Goal: Information Seeking & Learning: Learn about a topic

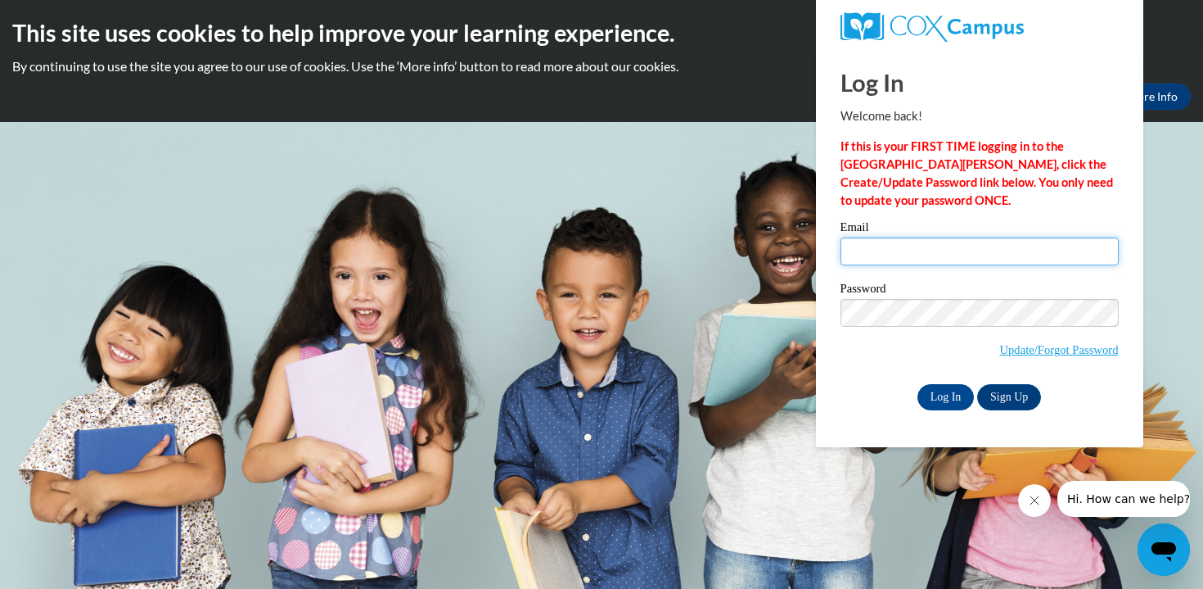
click at [919, 255] on input "Email" at bounding box center [980, 251] width 278 height 28
type input "[EMAIL_ADDRESS][DOMAIN_NAME]"
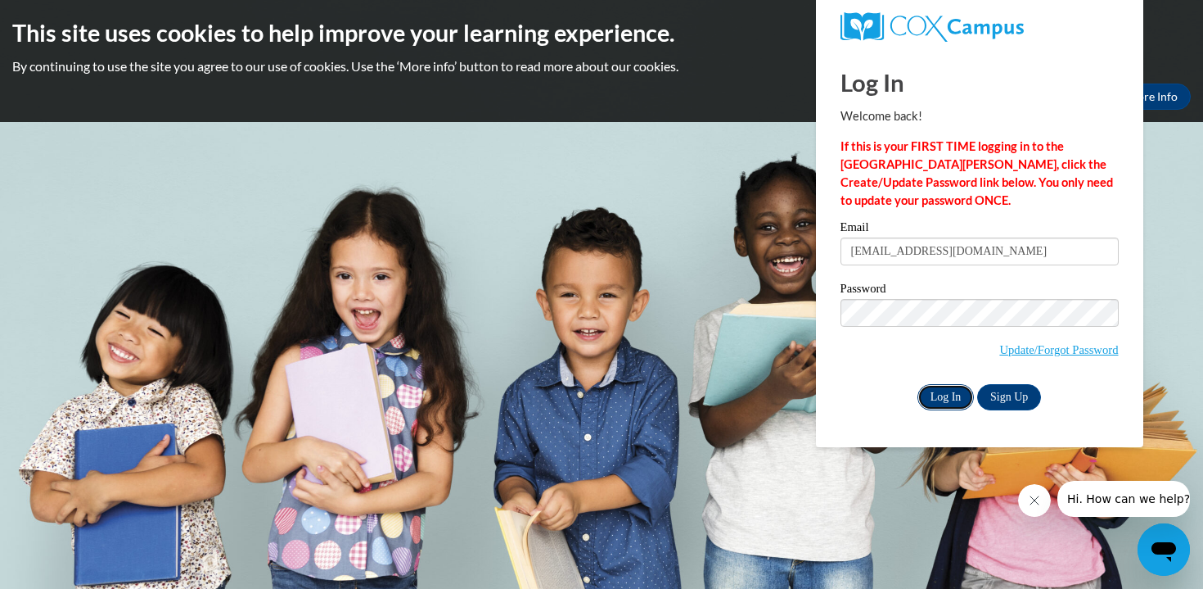
click at [942, 400] on input "Log In" at bounding box center [946, 397] width 57 height 26
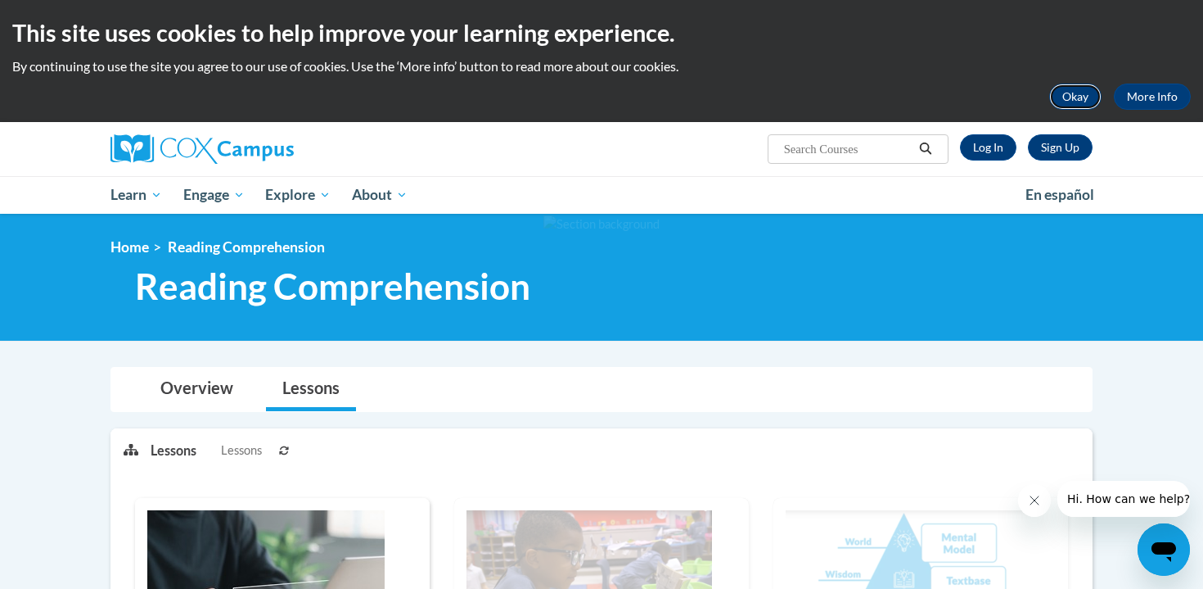
click at [1072, 90] on button "Okay" at bounding box center [1076, 97] width 52 height 26
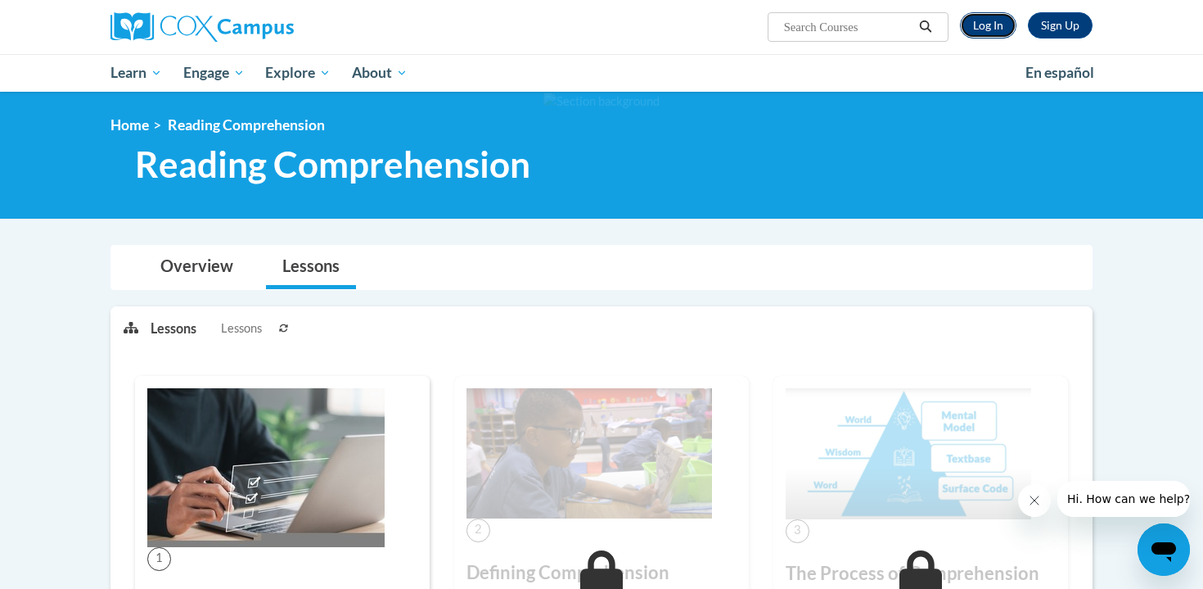
click at [989, 24] on link "Log In" at bounding box center [988, 25] width 56 height 26
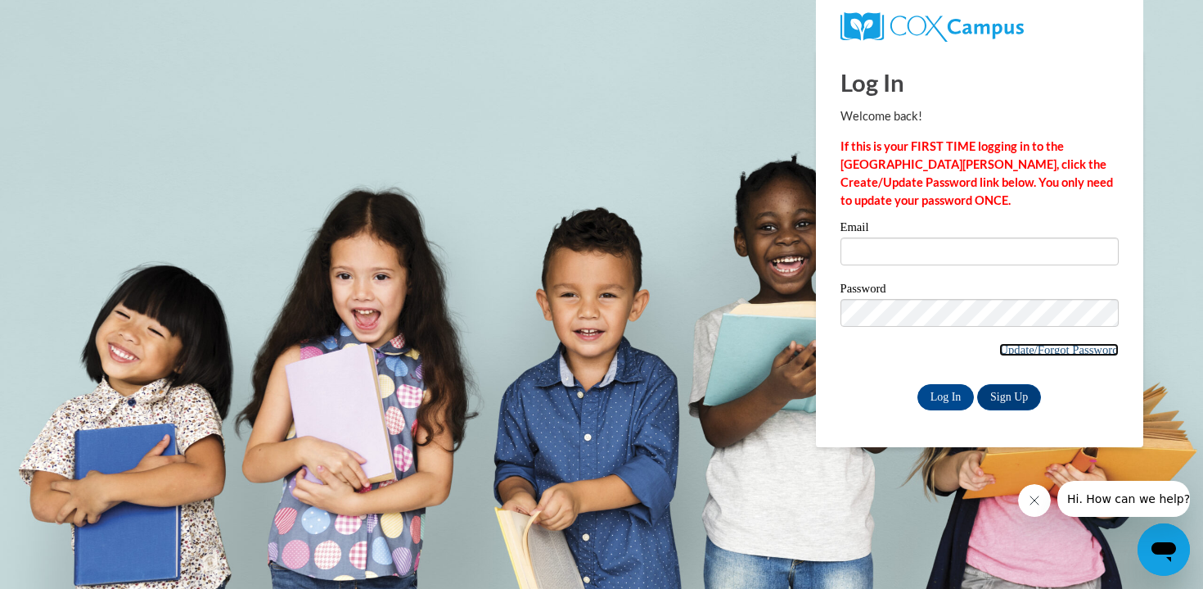
click at [1014, 350] on link "Update/Forgot Password" at bounding box center [1059, 349] width 119 height 13
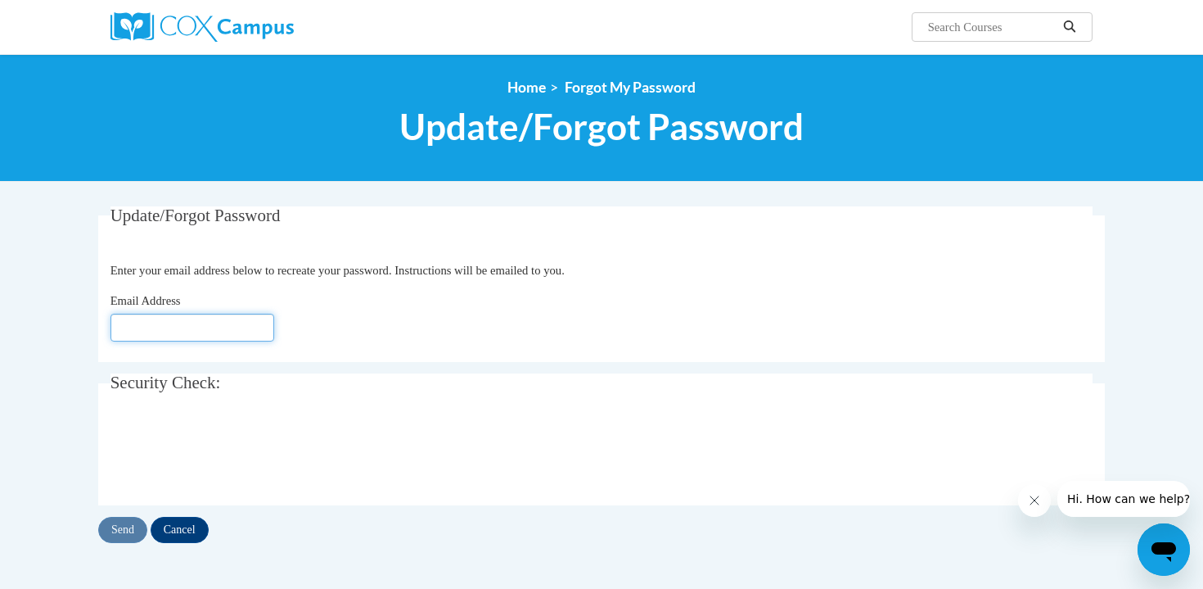
click at [209, 323] on input "Email Address" at bounding box center [193, 328] width 164 height 28
type input "[EMAIL_ADDRESS][DOMAIN_NAME]"
click at [119, 530] on input "Send" at bounding box center [122, 530] width 49 height 26
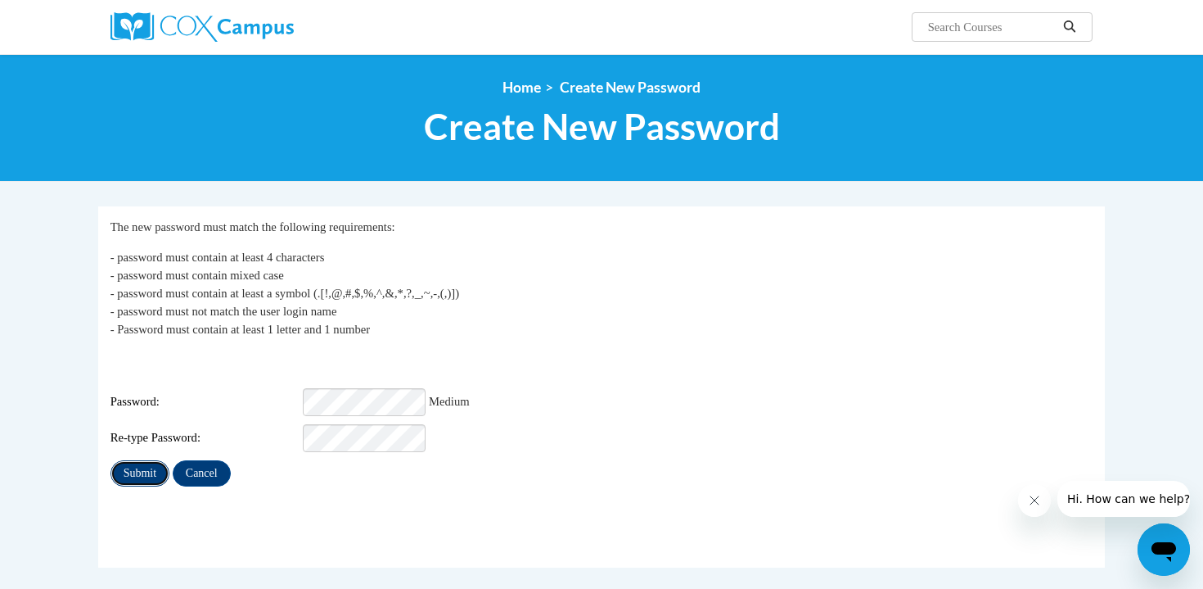
click at [129, 467] on input "Submit" at bounding box center [140, 473] width 59 height 26
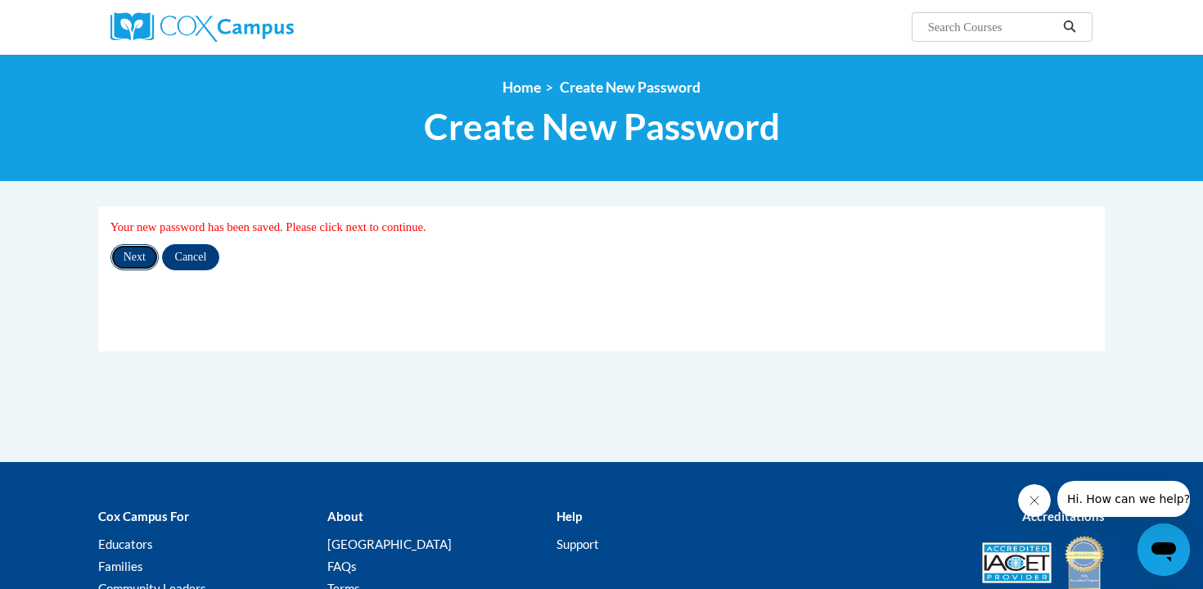
click at [127, 256] on input "Next" at bounding box center [135, 257] width 48 height 26
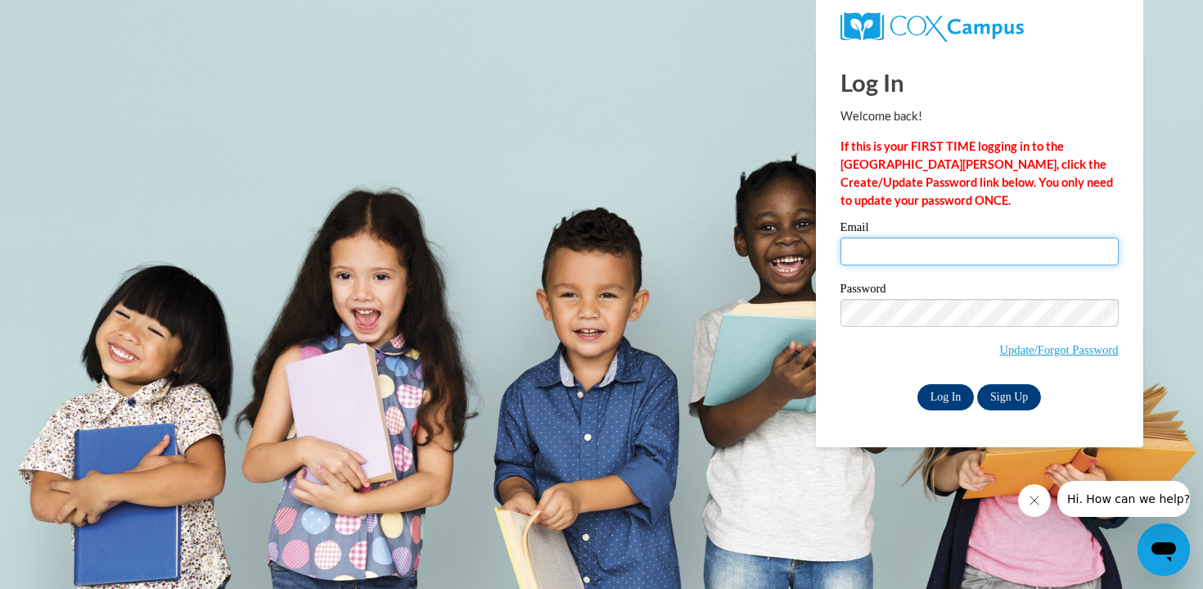
type input "crankin@sasd.net"
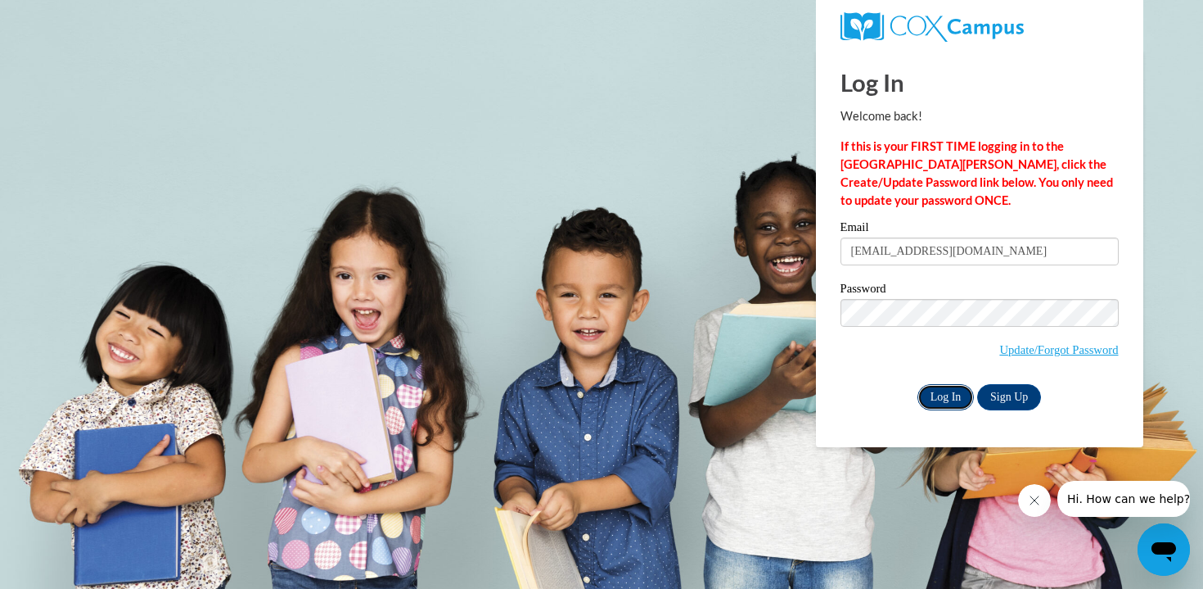
click at [948, 400] on input "Log In" at bounding box center [946, 397] width 57 height 26
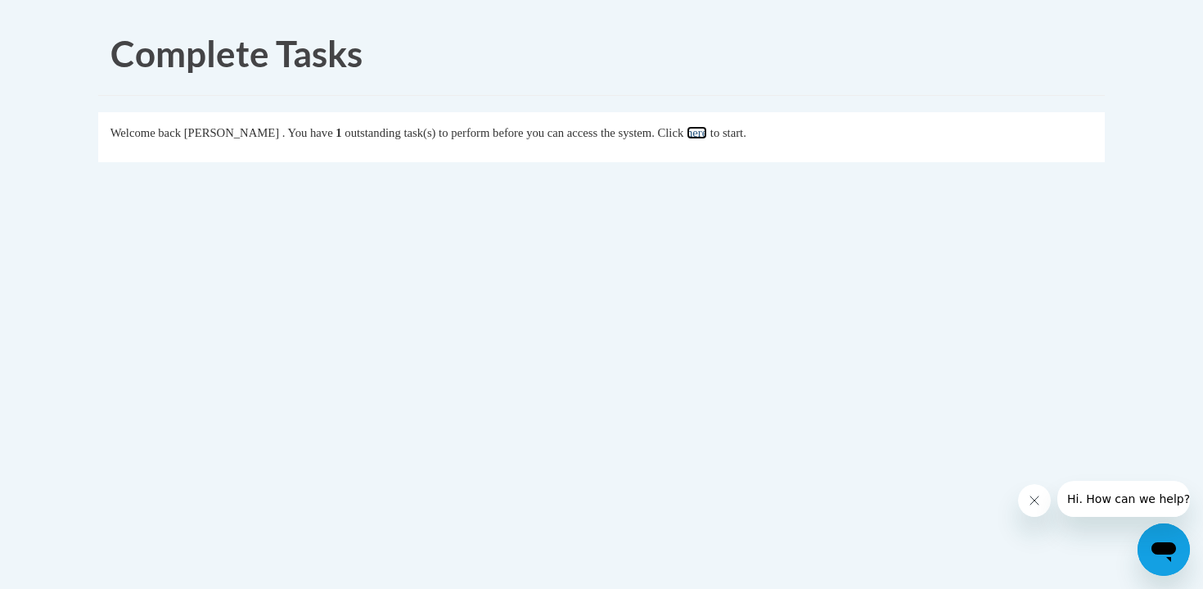
click at [707, 133] on link "here" at bounding box center [697, 132] width 20 height 13
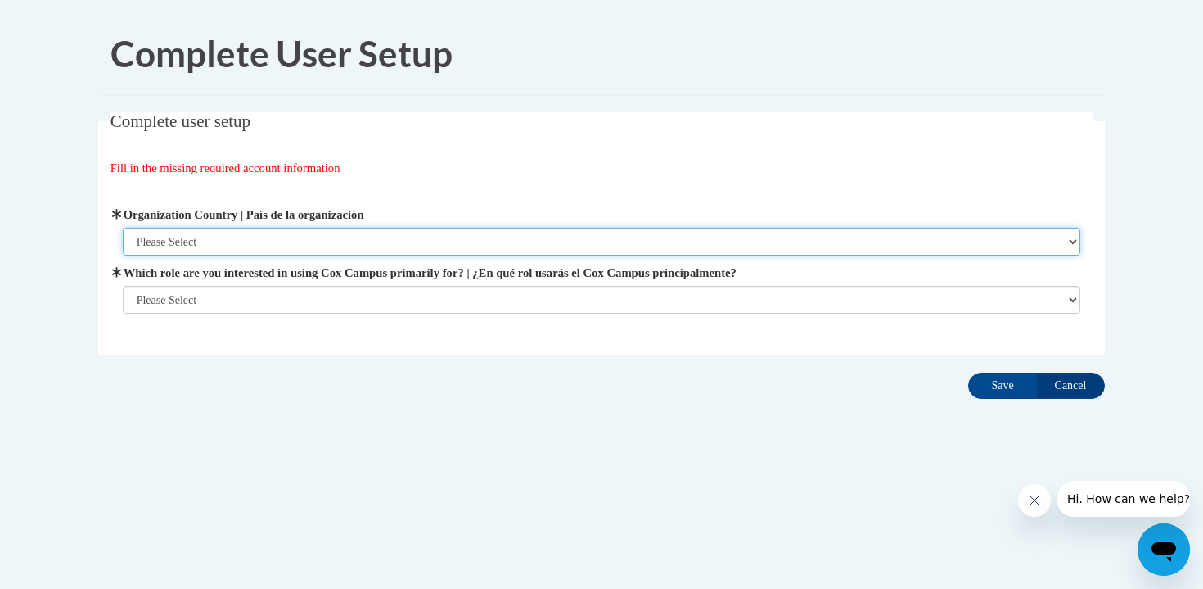
click at [218, 237] on select "Please Select United States | Estados Unidos Outside of the United States | Fue…" at bounding box center [602, 242] width 959 height 28
select select "ad49bcad-a171-4b2e-b99c-48b446064914"
click at [123, 228] on select "Please Select United States | Estados Unidos Outside of the United States | Fue…" at bounding box center [602, 242] width 959 height 28
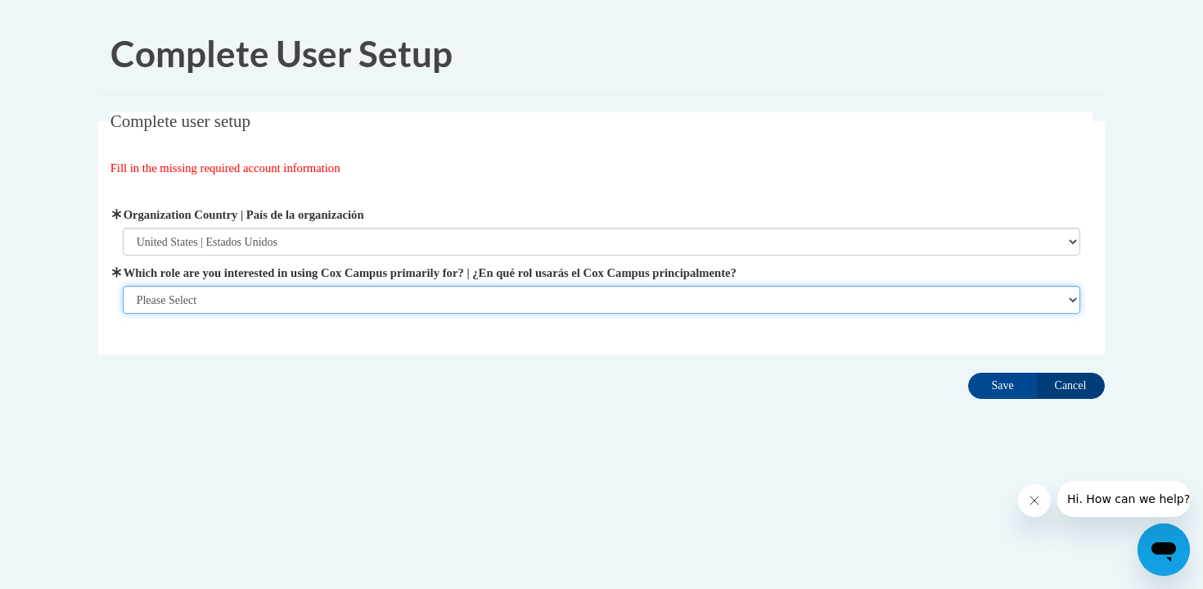
click at [196, 306] on select "Please Select College/University | Colegio/Universidad Community/Nonprofit Part…" at bounding box center [602, 300] width 959 height 28
select select "fbf2d438-af2f-41f8-98f1-81c410e29de3"
click at [123, 314] on select "Please Select College/University | Colegio/Universidad Community/Nonprofit Part…" at bounding box center [602, 300] width 959 height 28
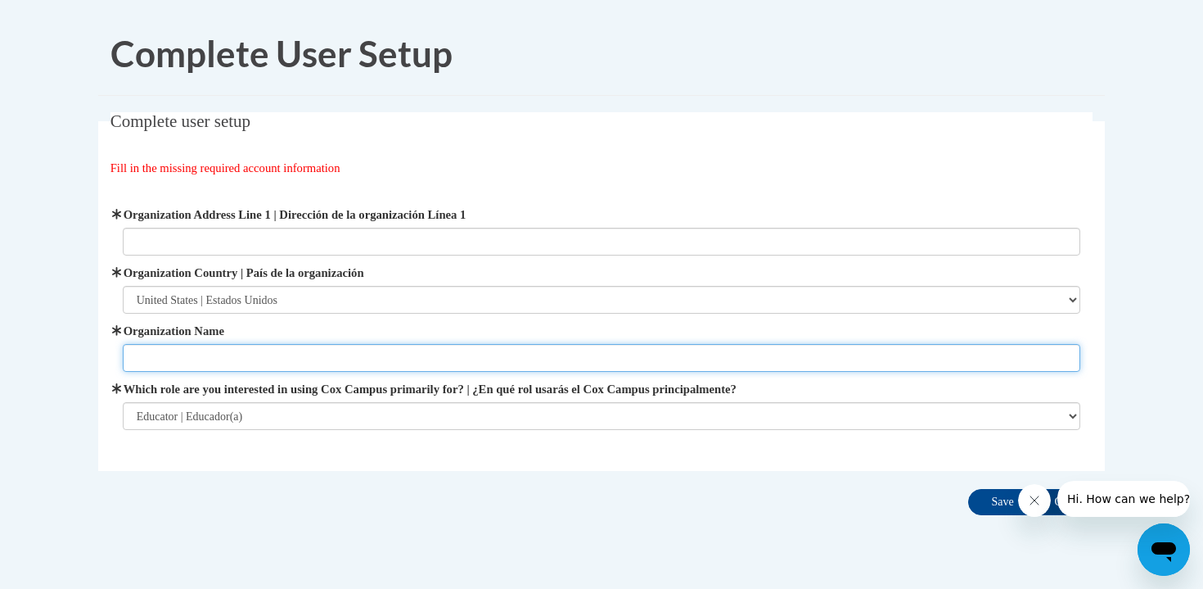
click at [174, 360] on input "Organization Name" at bounding box center [602, 358] width 959 height 28
type input "Sheboygan Area School District"
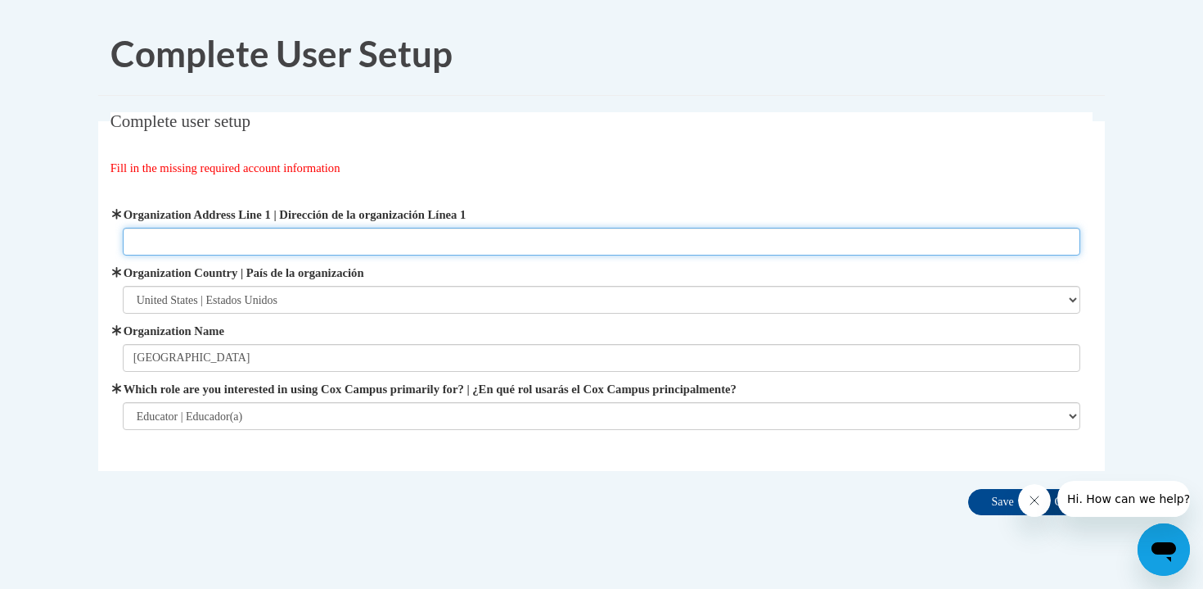
click at [140, 244] on input "Organization Address Line 1 | Dirección de la organización Línea 1" at bounding box center [602, 242] width 959 height 28
type input "3"
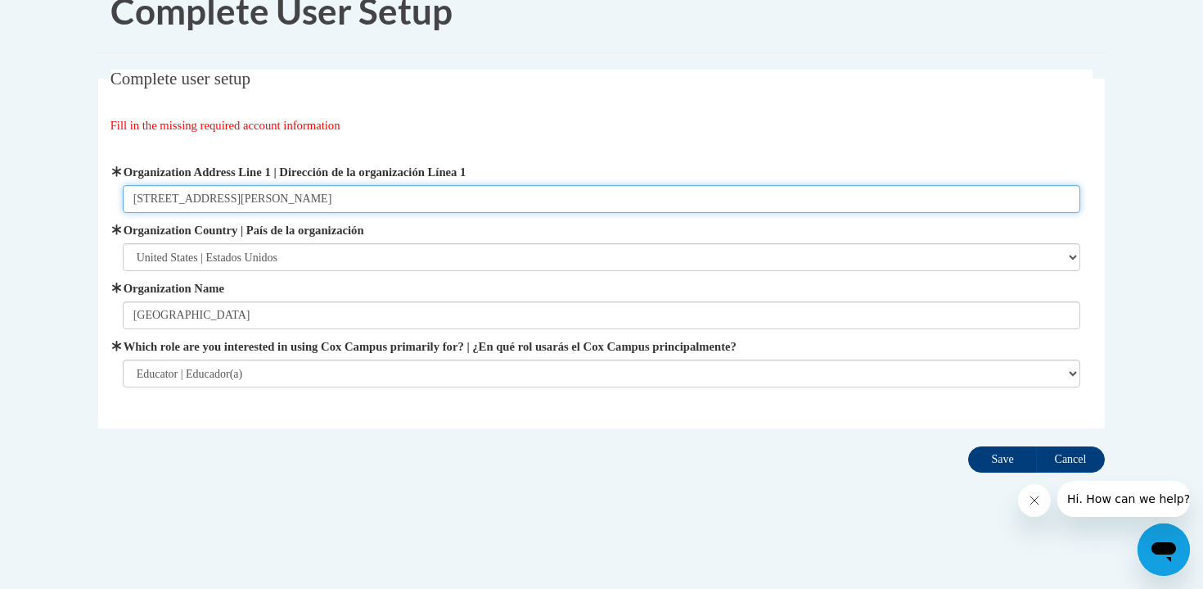
type input "3330 Stahl Road, Sheboygan, WI 53081"
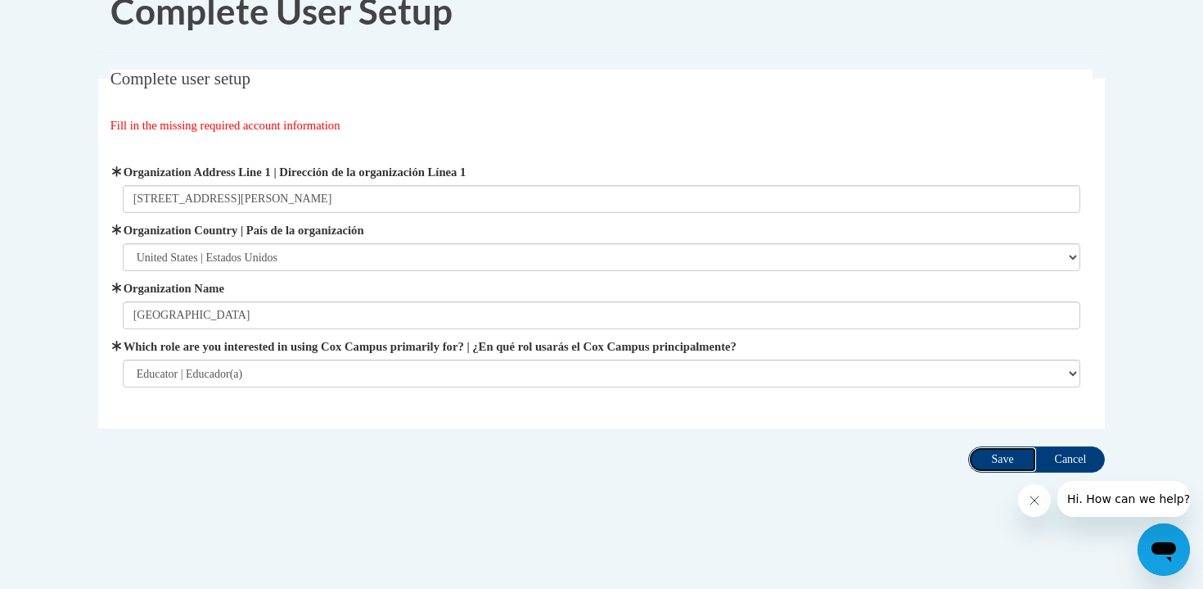
click at [999, 459] on input "Save" at bounding box center [1002, 459] width 69 height 26
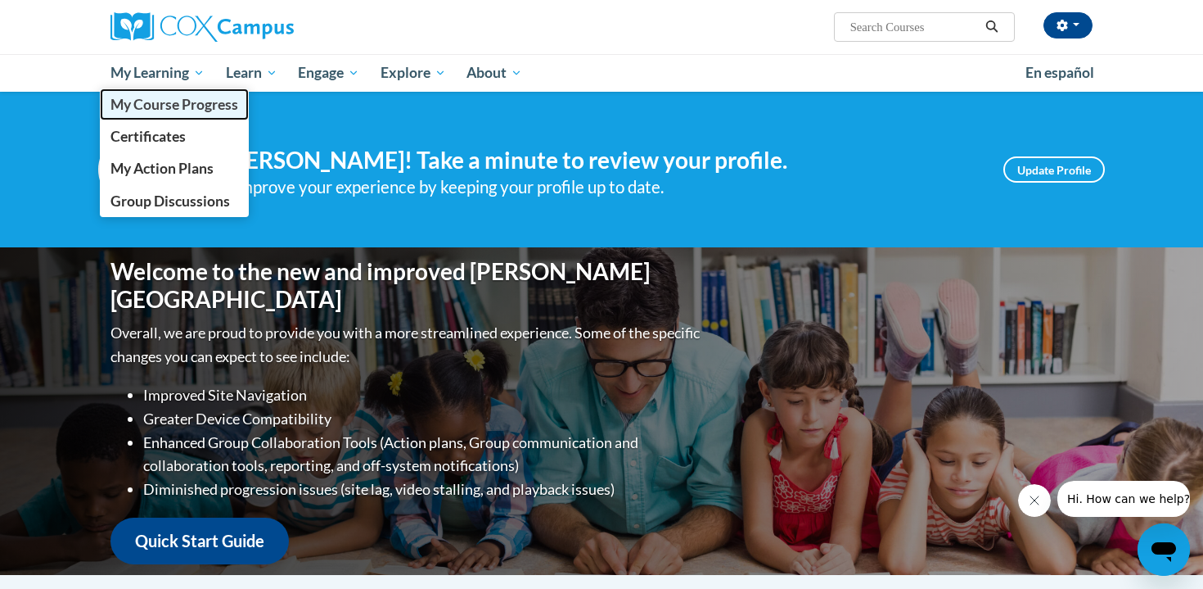
click at [170, 102] on span "My Course Progress" at bounding box center [175, 104] width 128 height 17
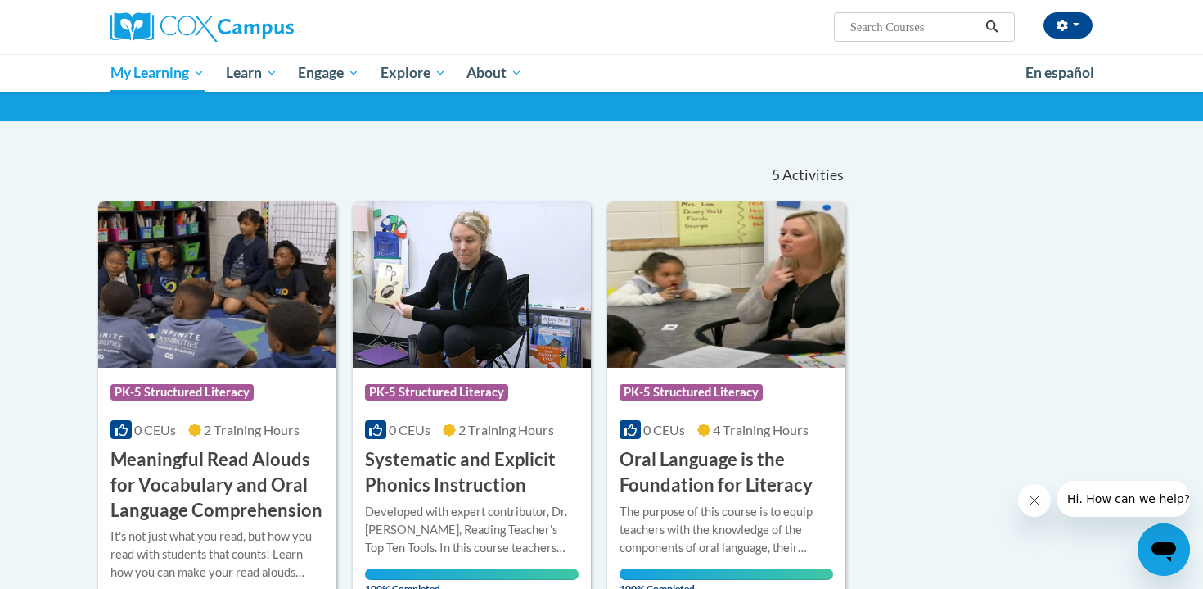
scroll to position [89, 0]
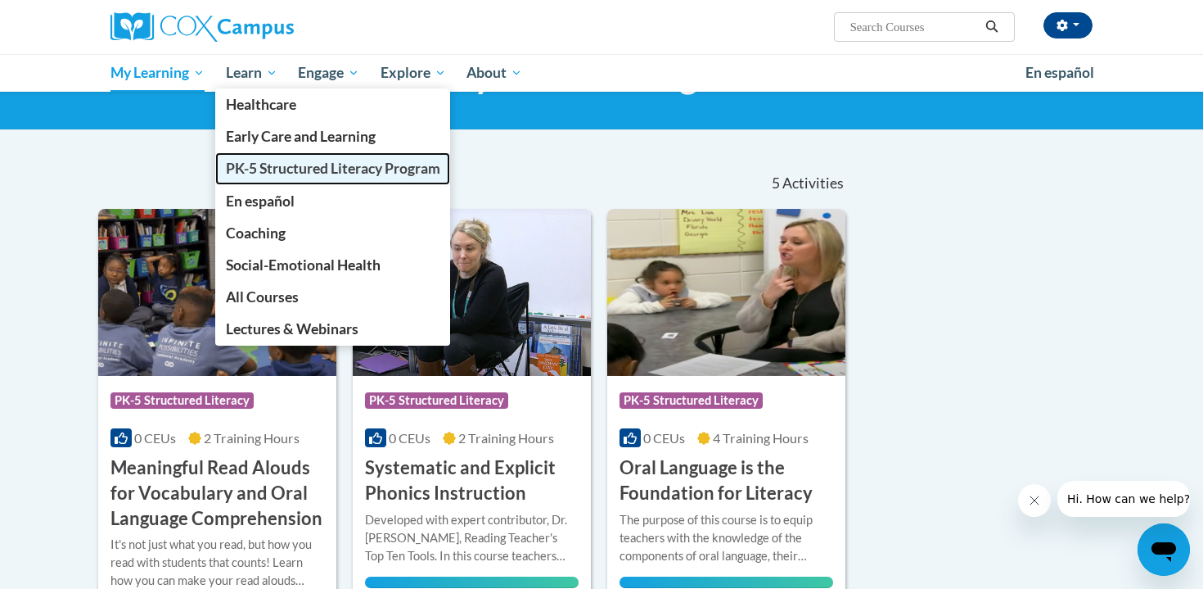
click at [241, 169] on span "PK-5 Structured Literacy Program" at bounding box center [333, 168] width 214 height 17
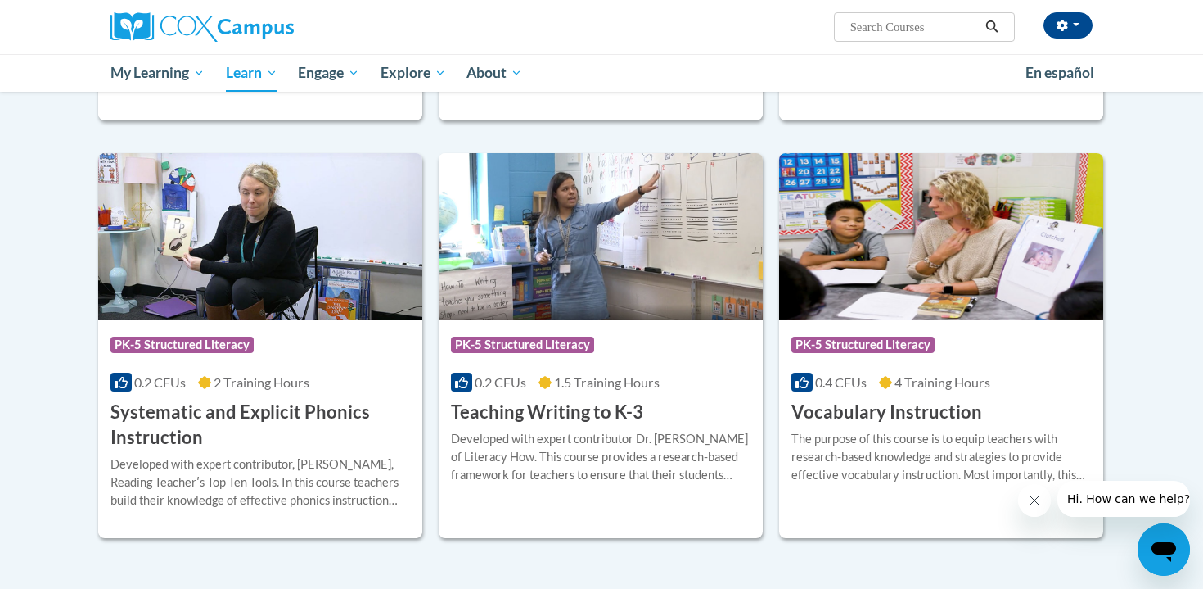
scroll to position [1710, 0]
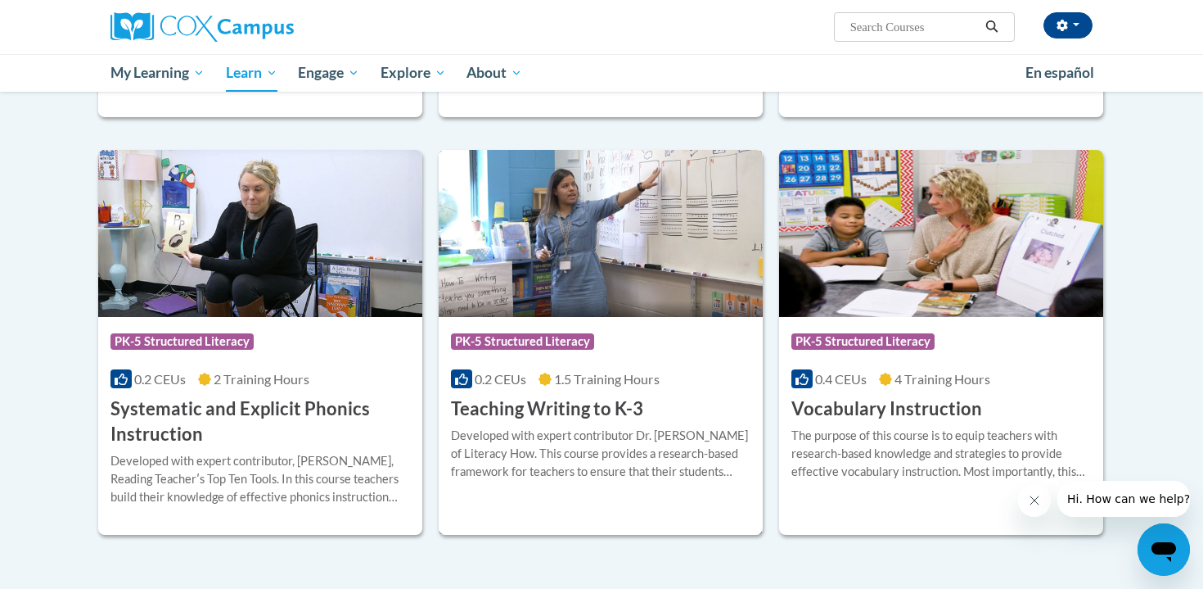
click at [503, 404] on h3 "Teaching Writing to K-3" at bounding box center [547, 408] width 192 height 25
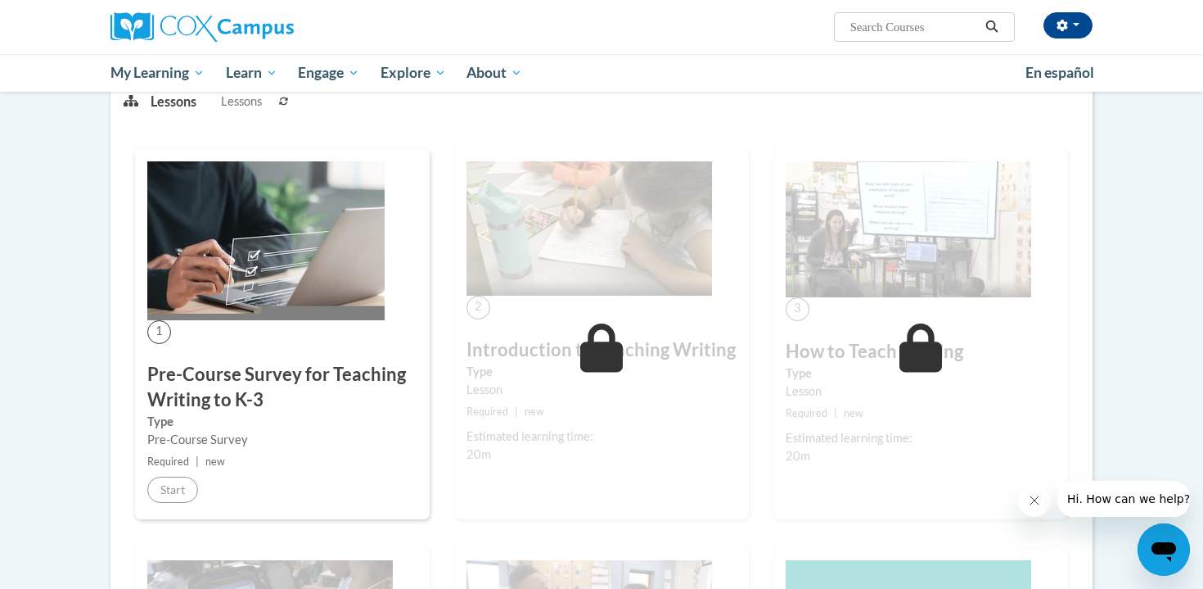
scroll to position [230, 0]
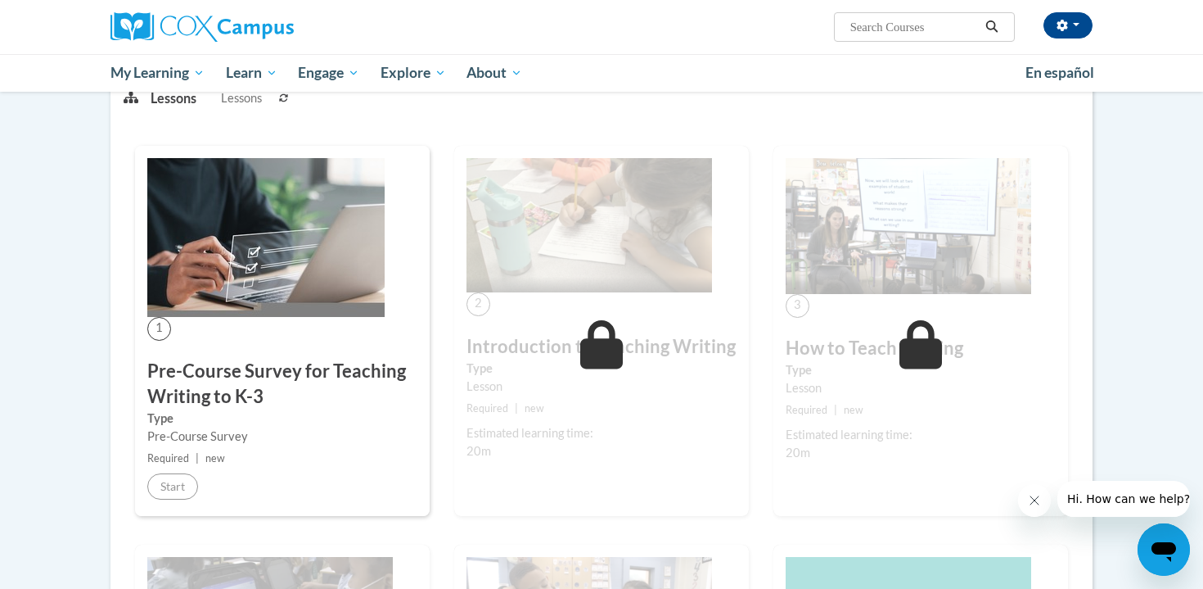
click at [210, 373] on h3 "Pre-Course Survey for Teaching Writing to K-3" at bounding box center [282, 384] width 270 height 51
click at [307, 285] on img at bounding box center [265, 237] width 237 height 159
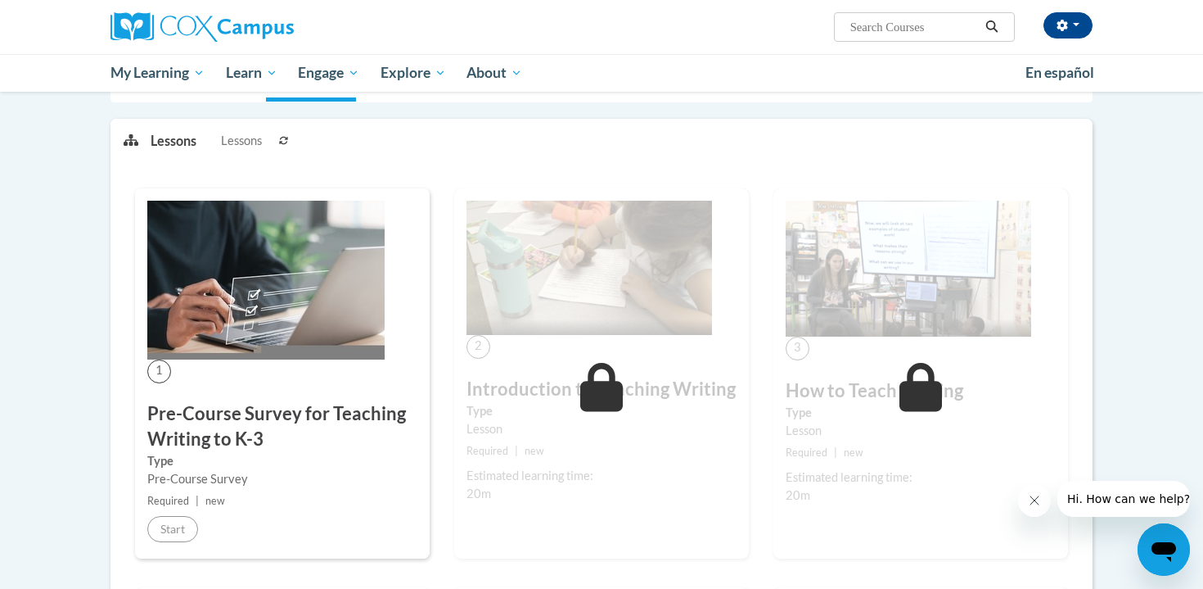
scroll to position [201, 0]
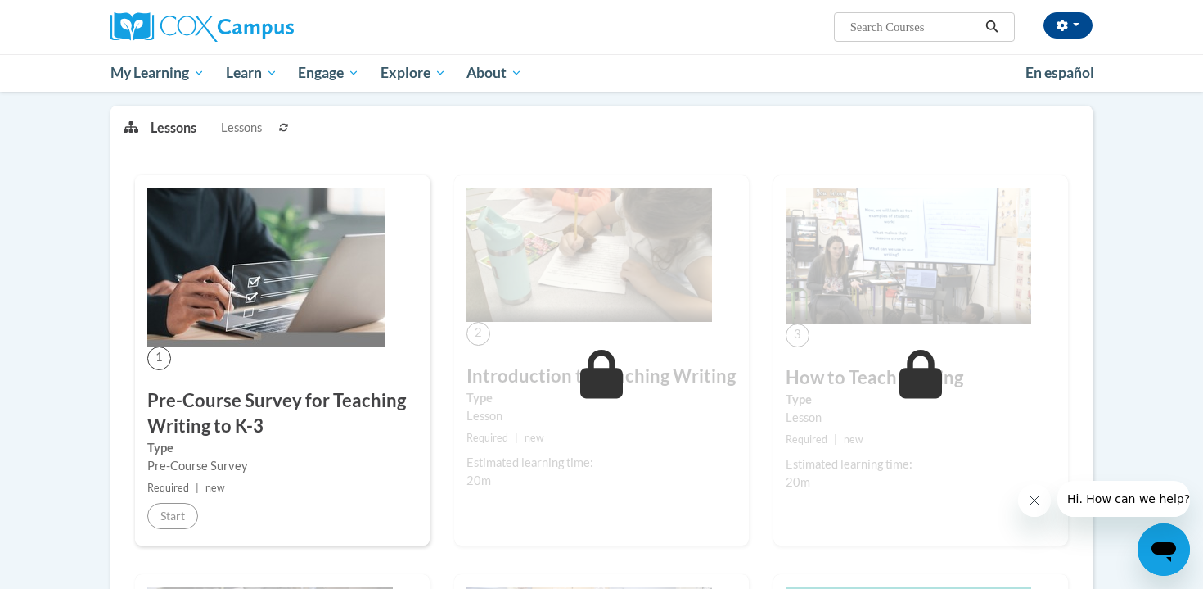
click at [205, 428] on h3 "Pre-Course Survey for Teaching Writing to K-3" at bounding box center [282, 413] width 270 height 51
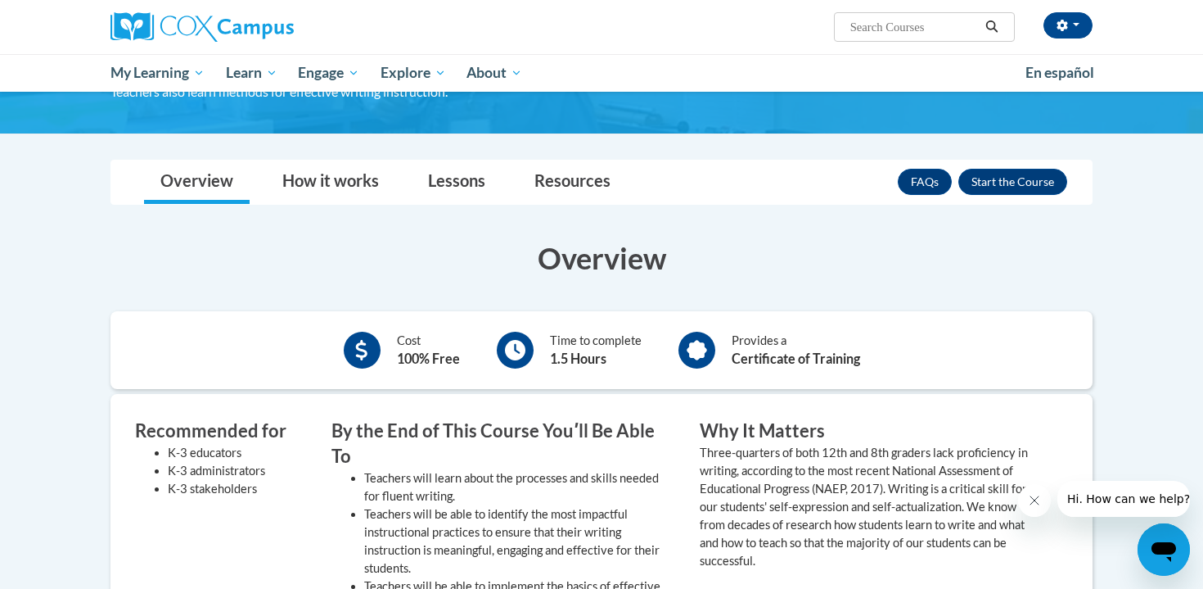
scroll to position [177, 0]
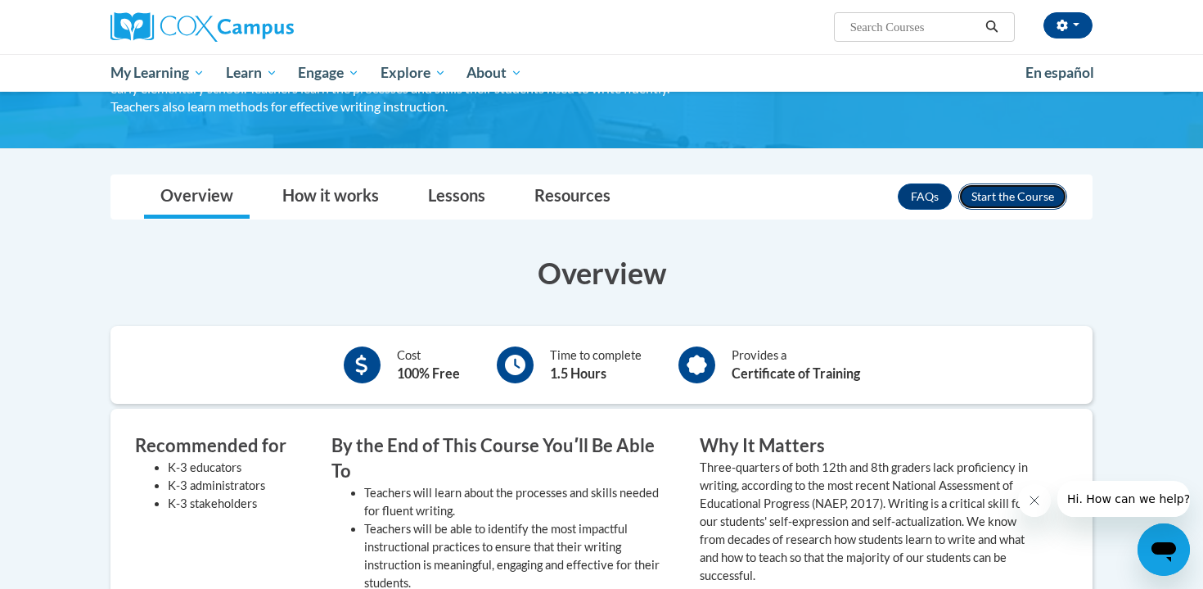
click at [1017, 196] on button "Enroll" at bounding box center [1013, 196] width 109 height 26
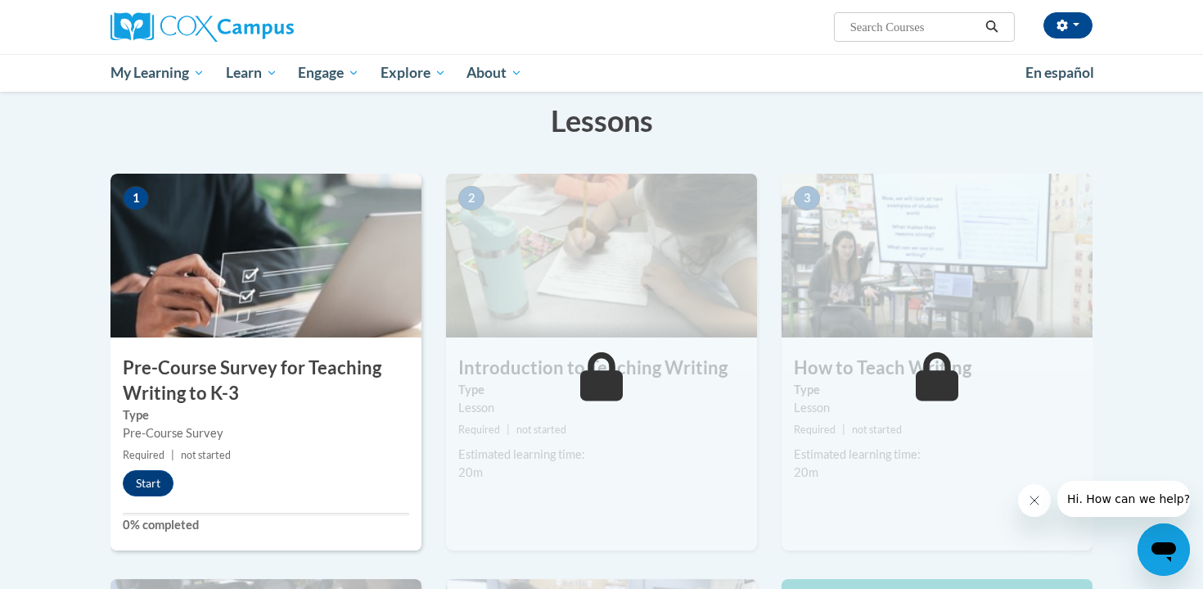
scroll to position [264, 0]
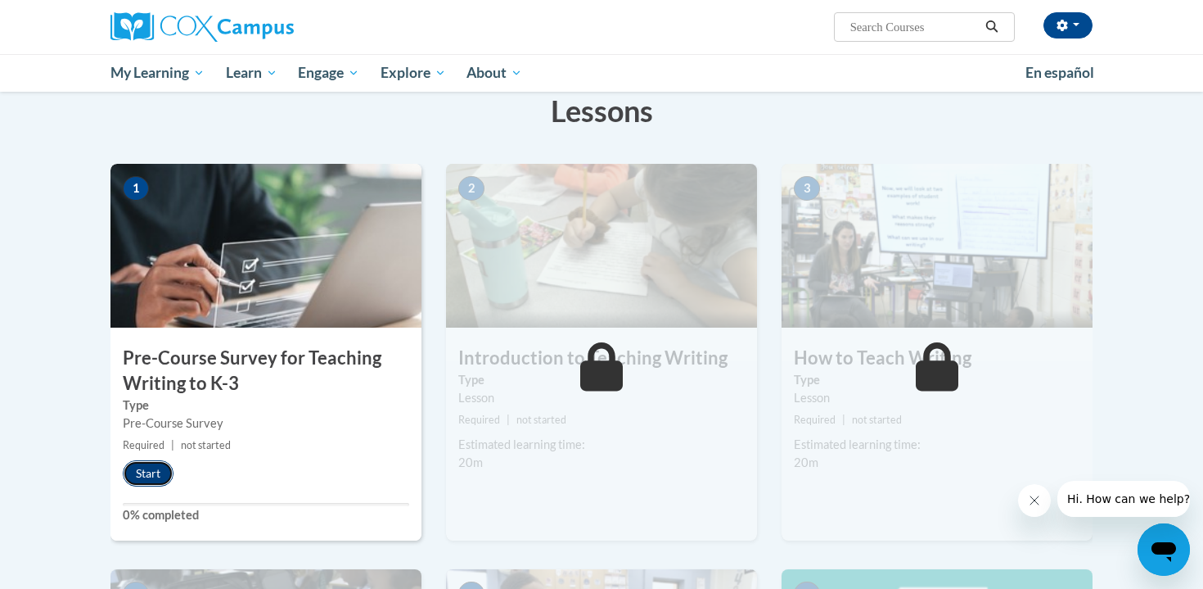
click at [142, 481] on button "Start" at bounding box center [148, 473] width 51 height 26
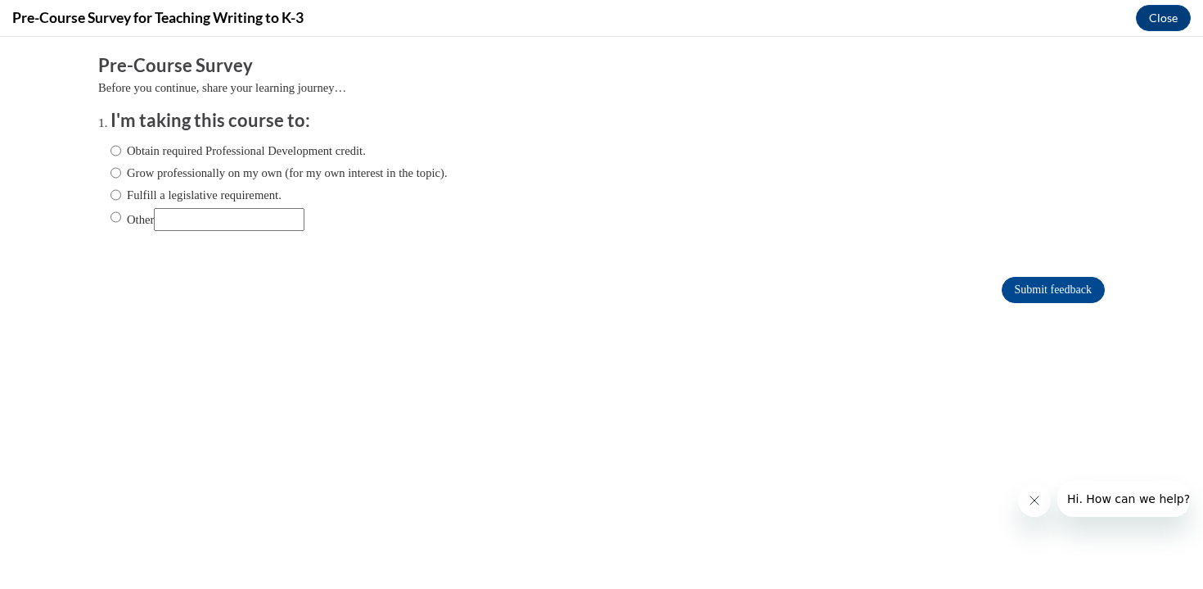
scroll to position [0, 0]
click at [115, 149] on input "Obtain required Professional Development credit." at bounding box center [116, 151] width 11 height 18
radio input "true"
click at [1032, 286] on input "Submit feedback" at bounding box center [1053, 290] width 103 height 26
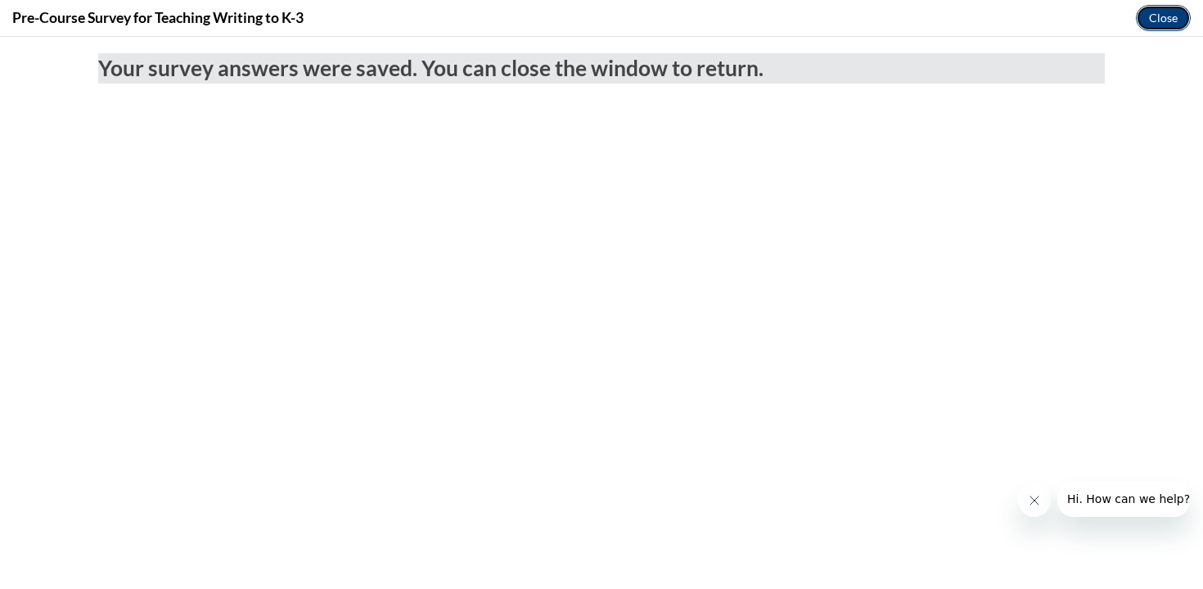
click at [1155, 21] on button "Close" at bounding box center [1163, 18] width 55 height 26
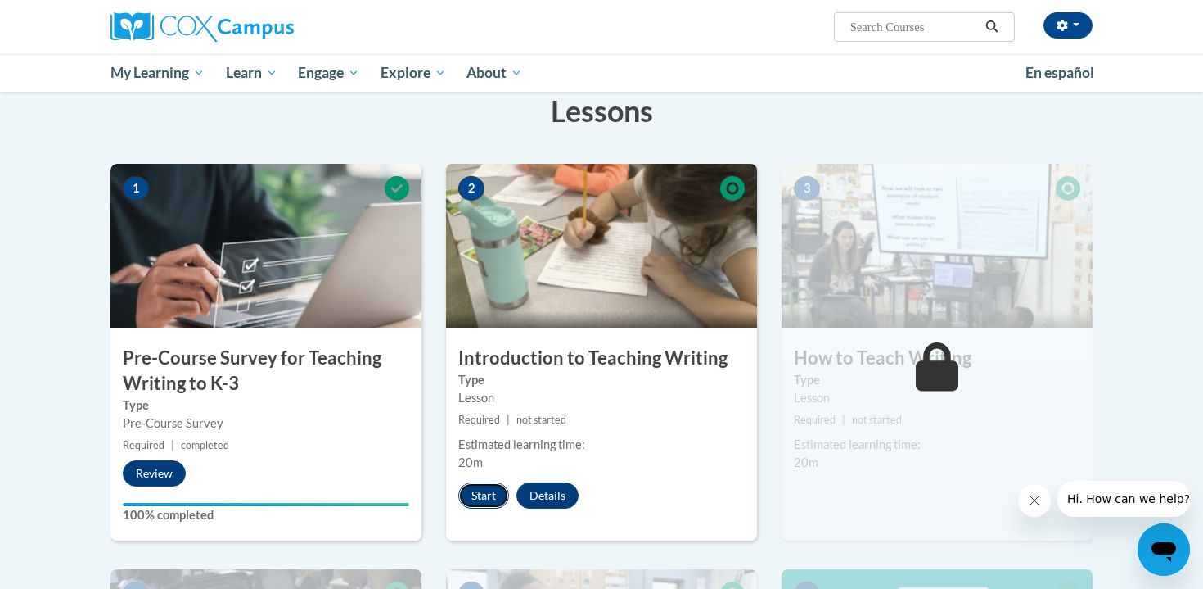
click at [482, 490] on button "Start" at bounding box center [483, 495] width 51 height 26
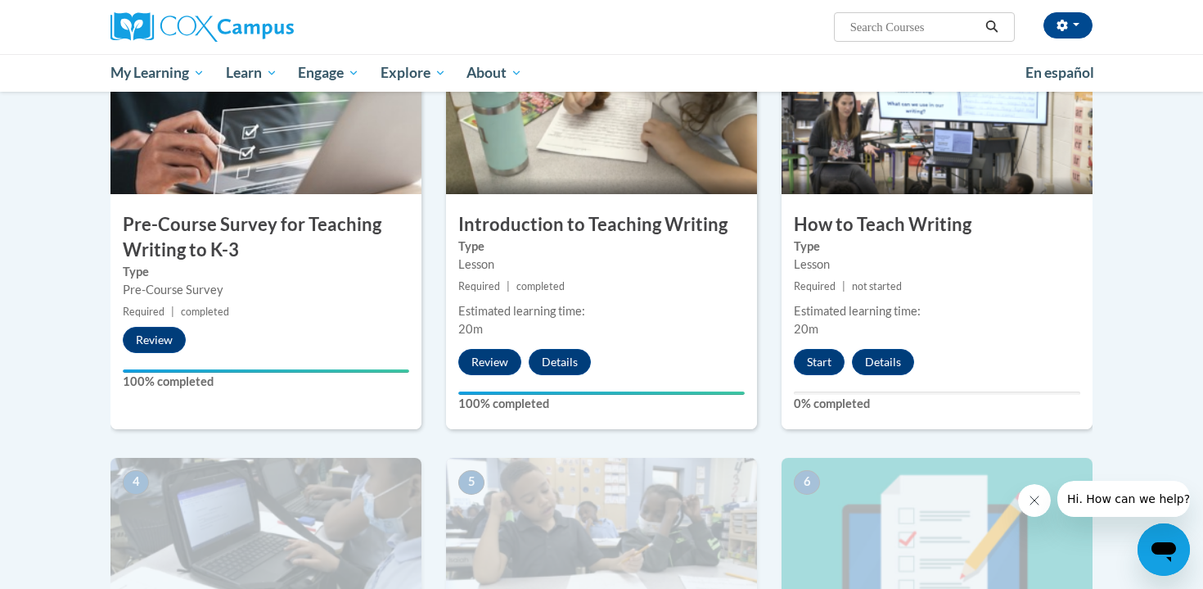
scroll to position [372, 0]
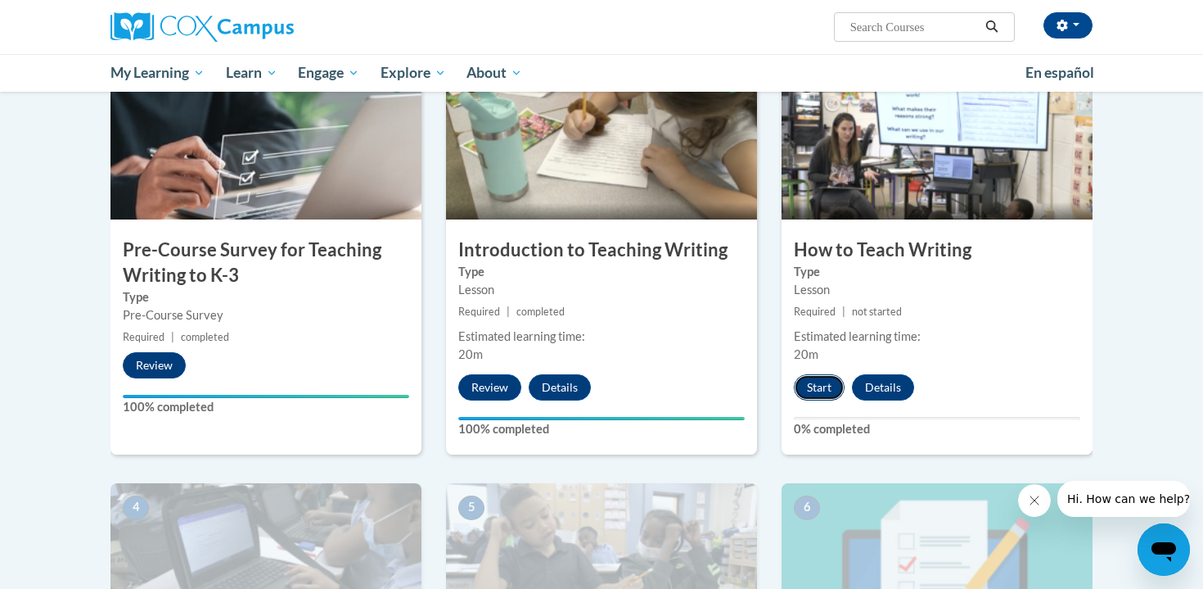
click at [813, 389] on button "Start" at bounding box center [819, 387] width 51 height 26
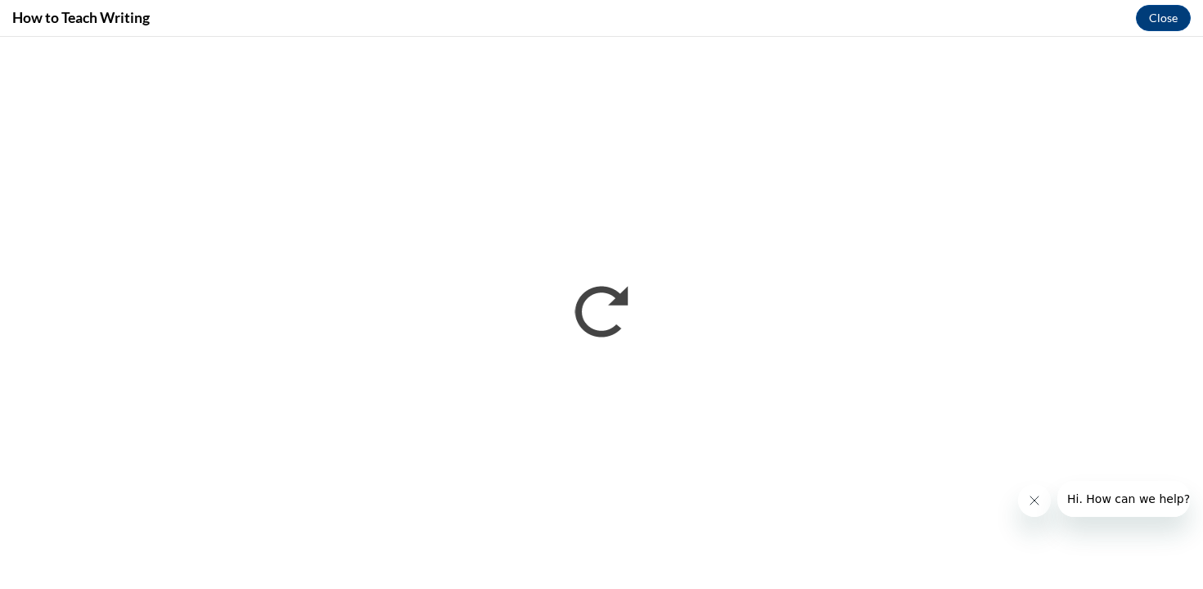
scroll to position [0, 0]
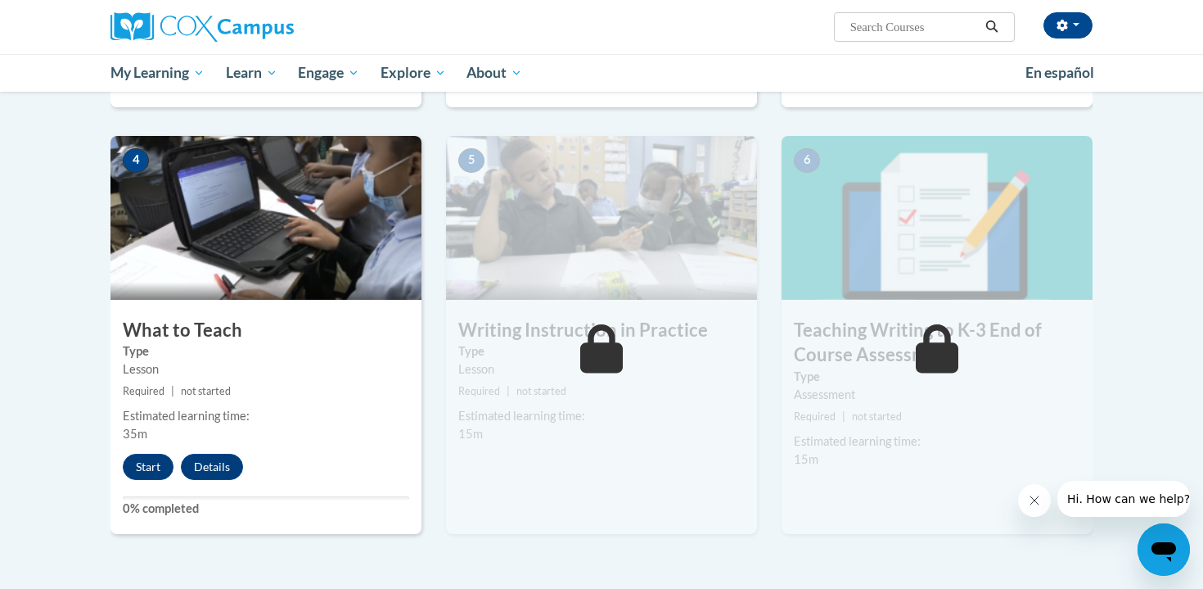
scroll to position [725, 0]
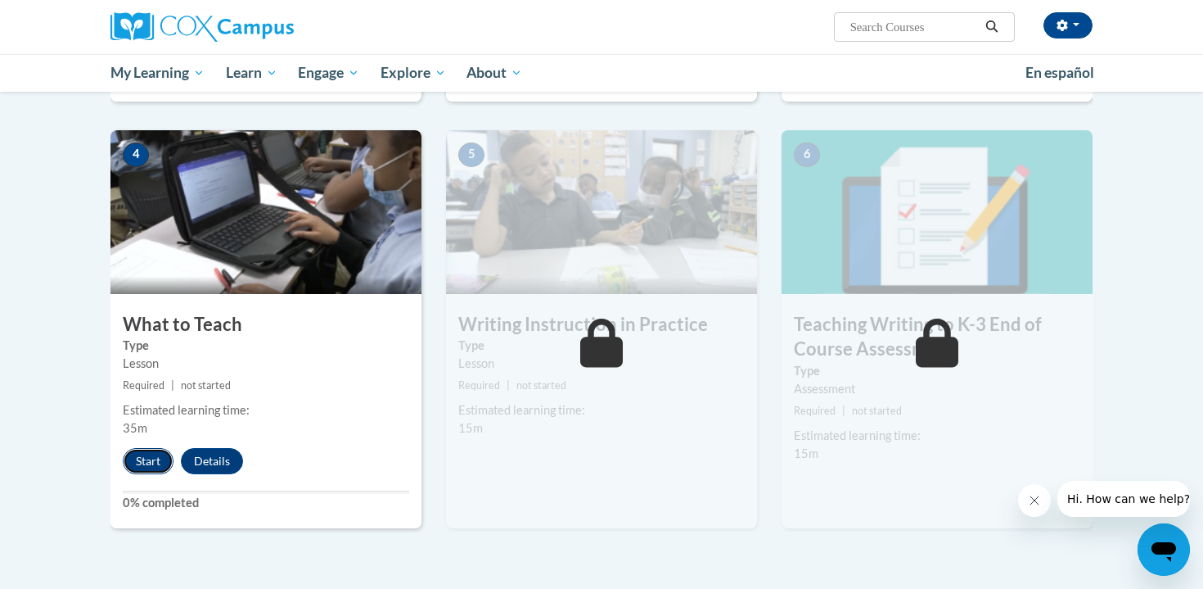
click at [149, 467] on button "Start" at bounding box center [148, 461] width 51 height 26
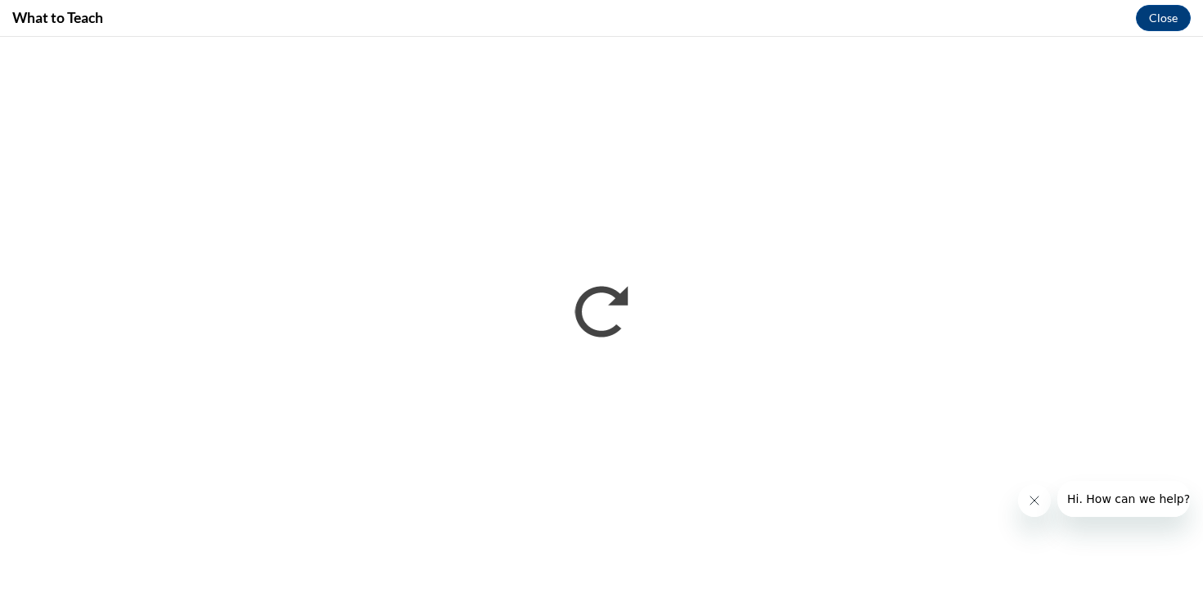
scroll to position [0, 0]
